Goal: Task Accomplishment & Management: Use online tool/utility

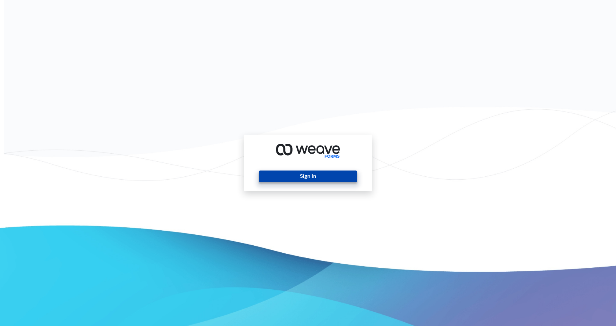
click at [298, 178] on button "Sign In" at bounding box center [308, 176] width 98 height 12
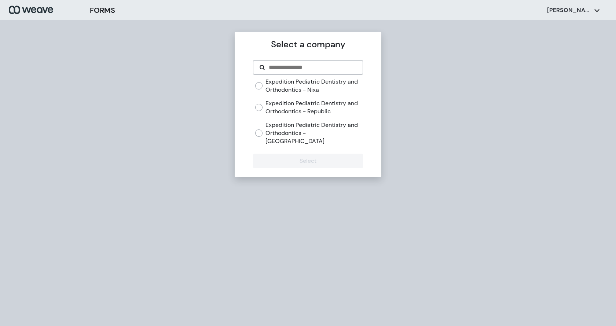
drag, startPoint x: 309, startPoint y: 128, endPoint x: 325, endPoint y: 145, distance: 24.1
click at [312, 131] on label "Expedition Pediatric Dentistry and Orthodontics - [GEOGRAPHIC_DATA]" at bounding box center [313, 133] width 97 height 24
click at [313, 136] on div "Expedition Pediatric Dentistry and Orthodontics - Nixa Expedition Pediatric Den…" at bounding box center [308, 114] width 110 height 73
drag, startPoint x: 322, startPoint y: 134, endPoint x: 326, endPoint y: 154, distance: 19.6
click at [322, 135] on label "Expedition Pediatric Dentistry and Orthodontics - [GEOGRAPHIC_DATA]" at bounding box center [313, 133] width 97 height 24
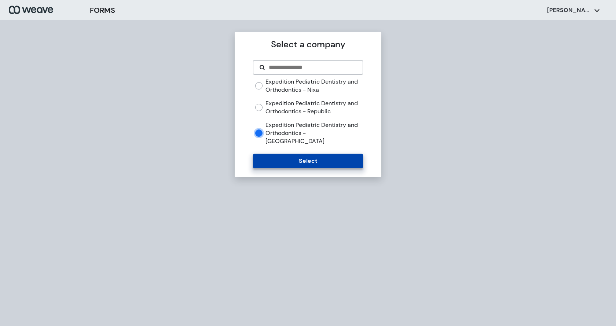
click at [324, 154] on button "Select" at bounding box center [308, 161] width 110 height 15
